Goal: Navigation & Orientation: Go to known website

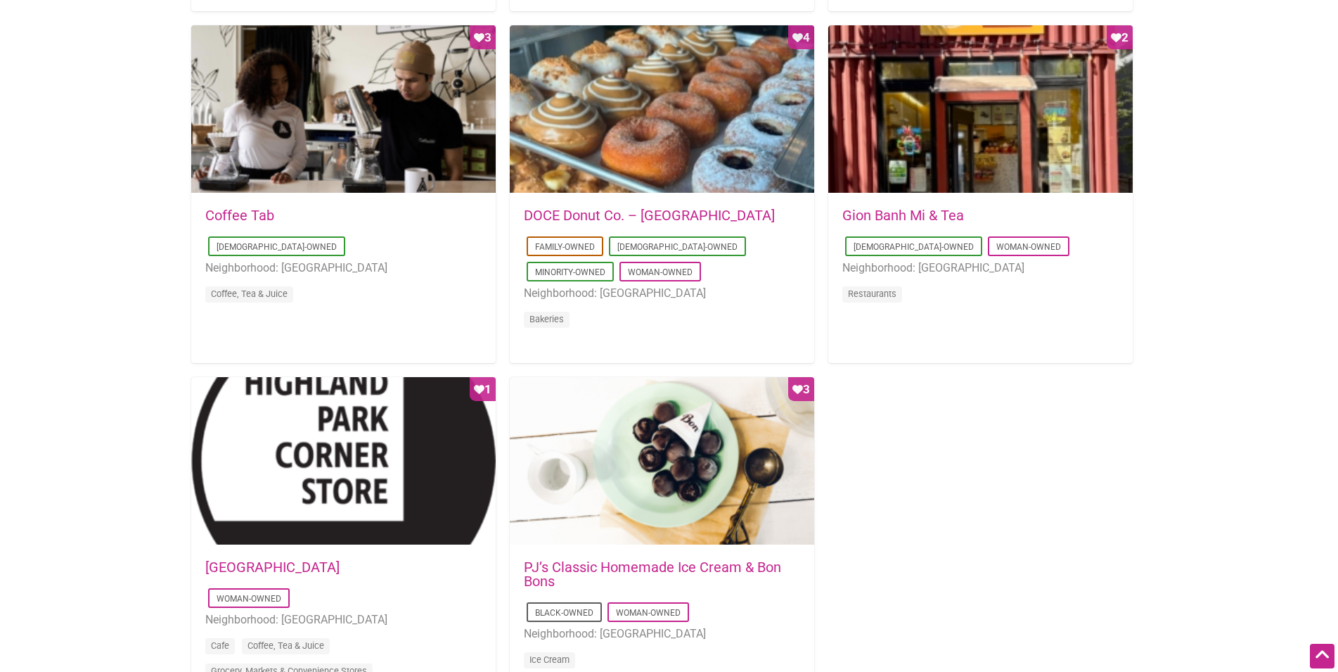
scroll to position [1291, 0]
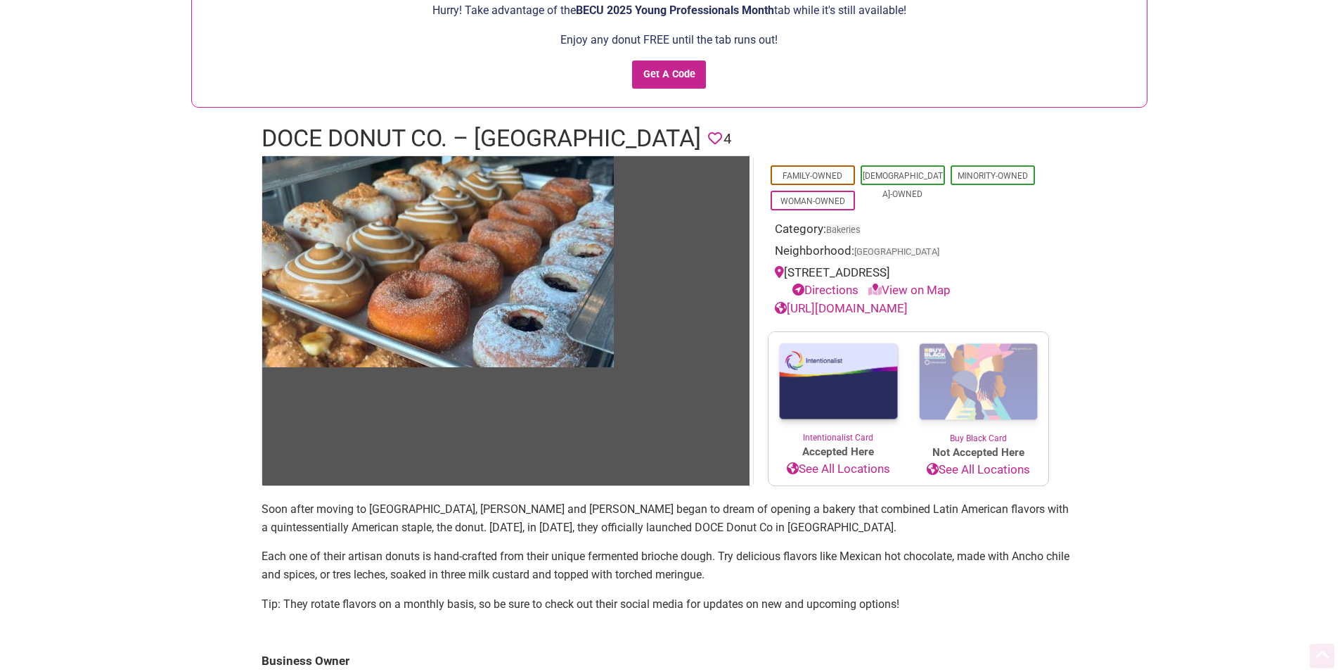
scroll to position [215, 0]
